Goal: Subscribe to service/newsletter

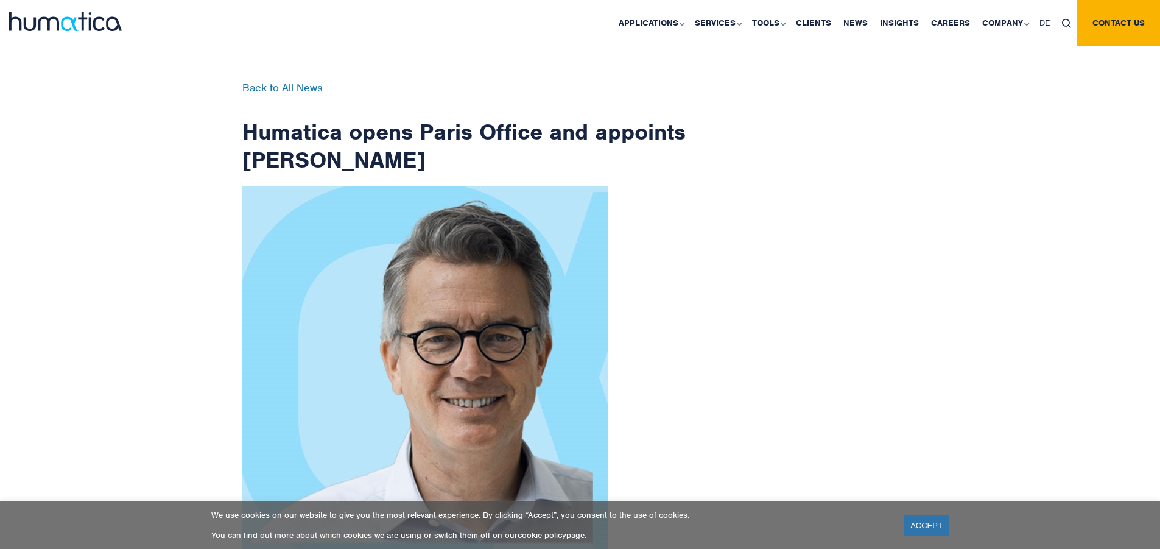
scroll to position [1943, 0]
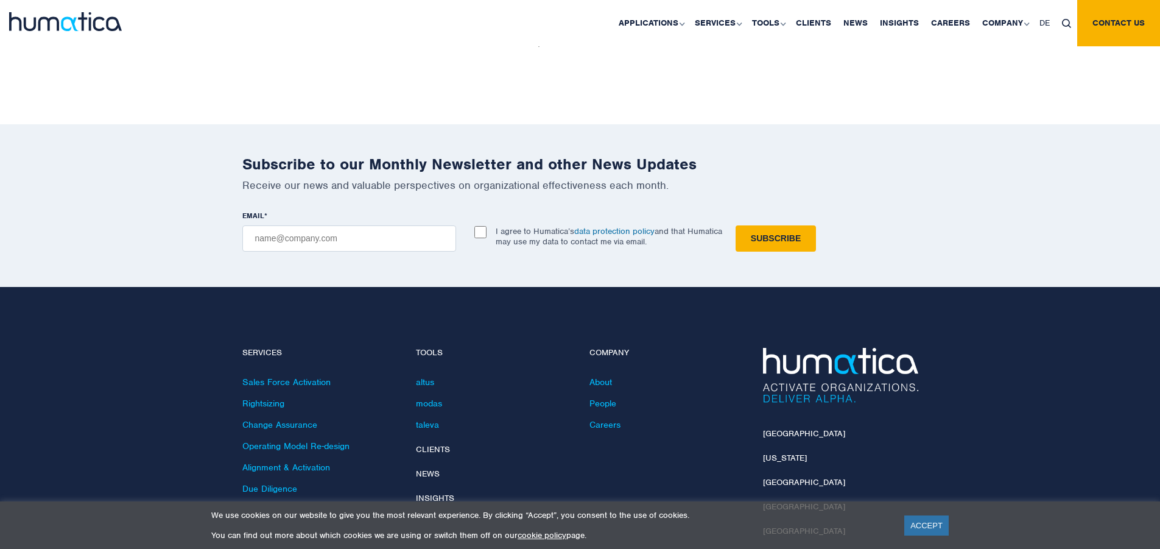
checkbox input "true"
type input "[EMAIL_ADDRESS][DOMAIN_NAME]"
click at [736, 225] on input "Subscribe" at bounding box center [776, 238] width 80 height 26
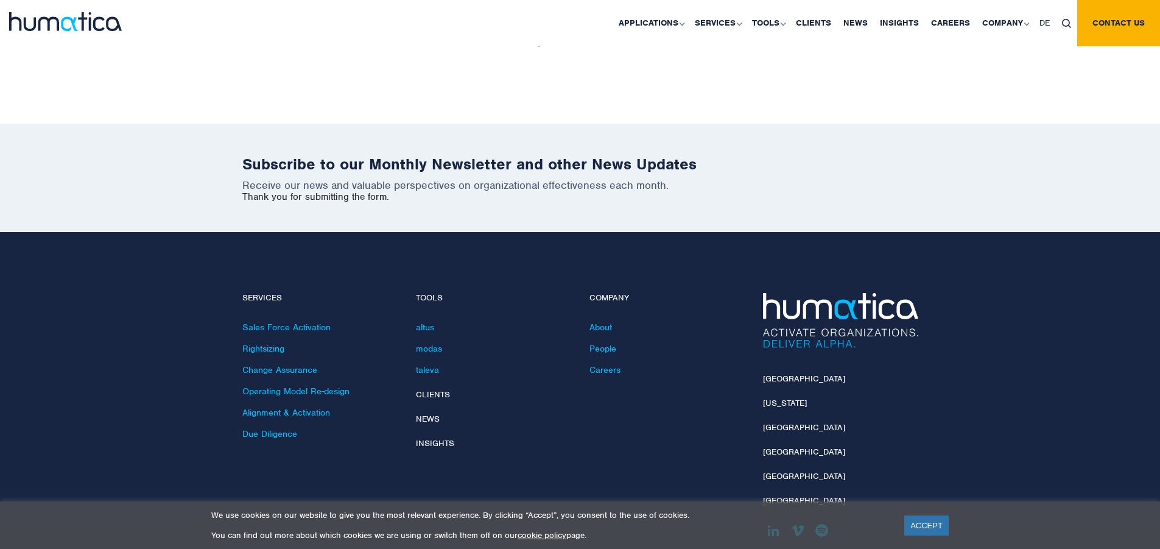
scroll to position [1888, 0]
